Goal: Transaction & Acquisition: Book appointment/travel/reservation

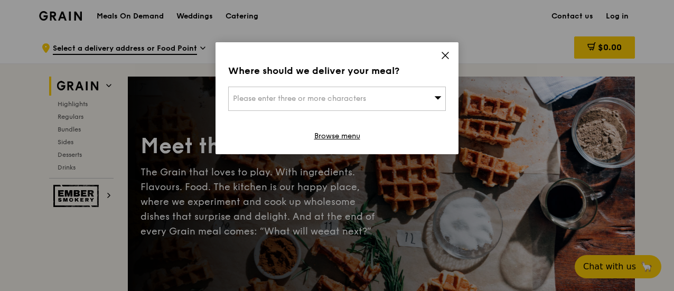
click at [444, 56] on icon at bounding box center [446, 56] width 10 height 10
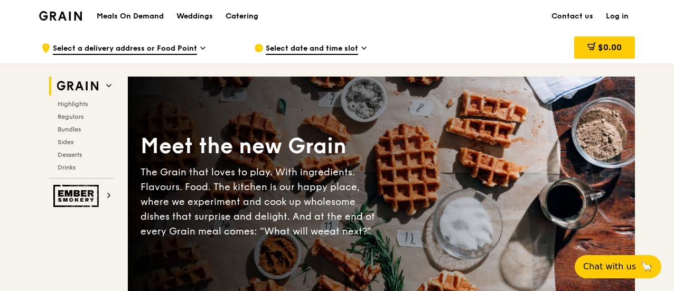
click at [255, 15] on div "Catering" at bounding box center [242, 17] width 33 height 32
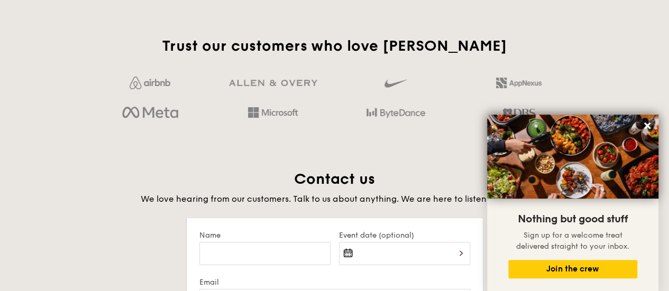
scroll to position [1903, 0]
